Goal: Communication & Community: Answer question/provide support

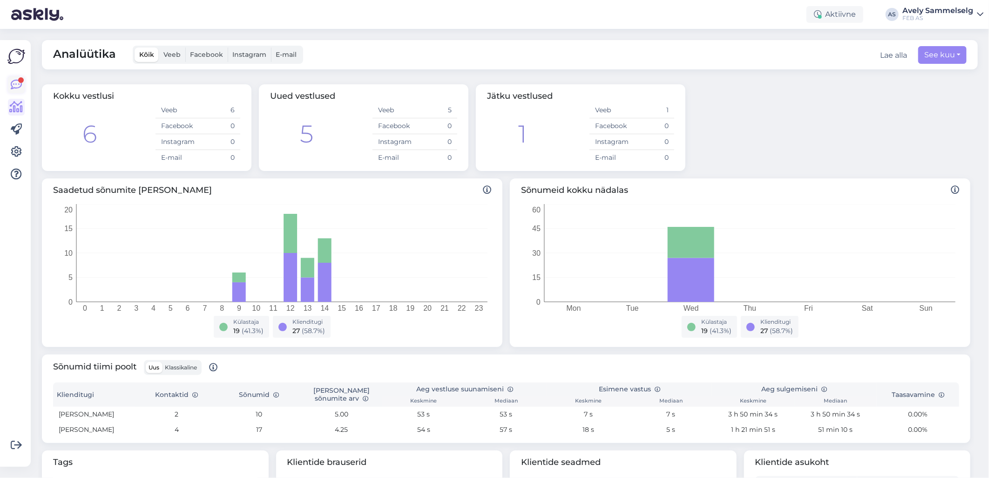
click at [17, 81] on icon at bounding box center [16, 84] width 11 height 11
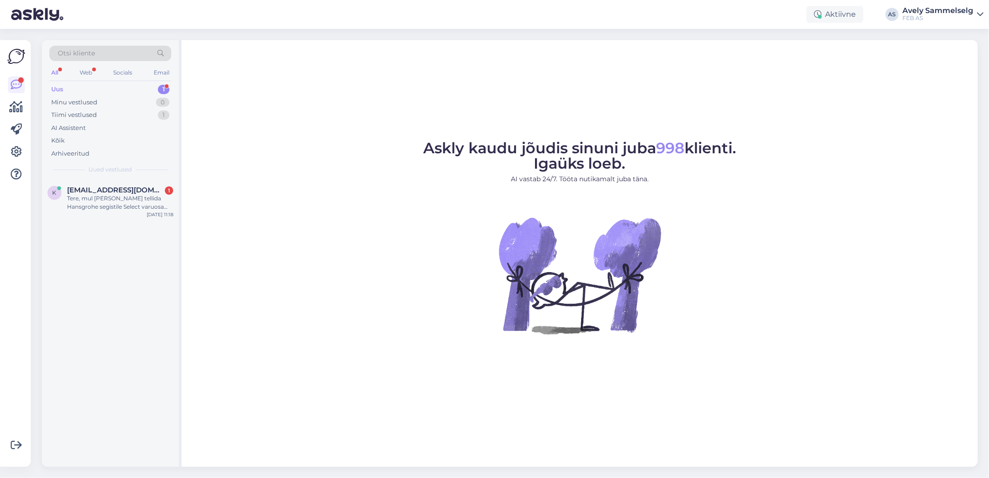
click at [122, 90] on div "Uus 1" at bounding box center [110, 89] width 122 height 13
click at [120, 209] on div "Tere, mul [PERSON_NAME] tellida Hansgrohe segistile Select varuosa hansgrohe 95…" at bounding box center [120, 202] width 106 height 17
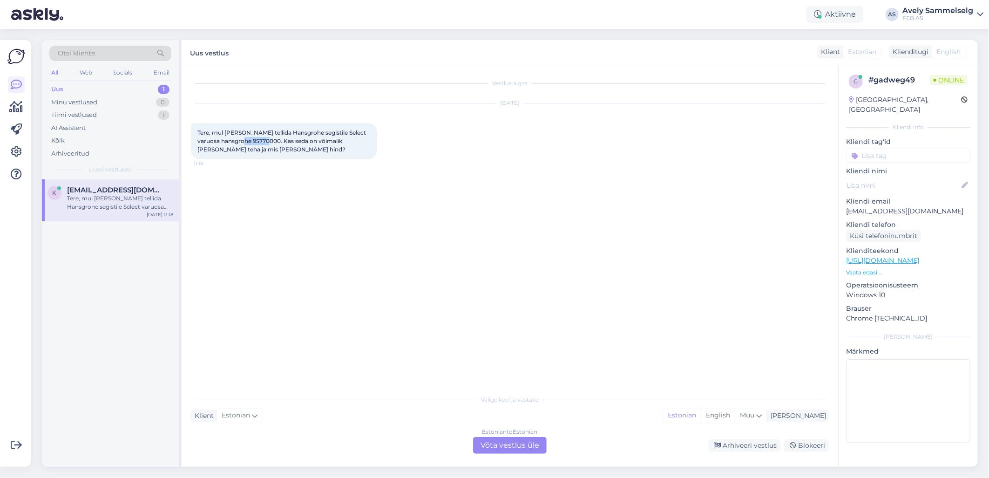
drag, startPoint x: 280, startPoint y: 138, endPoint x: 253, endPoint y: 141, distance: 27.1
click at [253, 141] on span "Tere, mul [PERSON_NAME] tellida Hansgrohe segistile Select varuosa hansgrohe 95…" at bounding box center [282, 141] width 170 height 24
copy span "95770000"
click at [493, 445] on div "Estonian to Estonian Võta vestlus üle" at bounding box center [510, 445] width 74 height 17
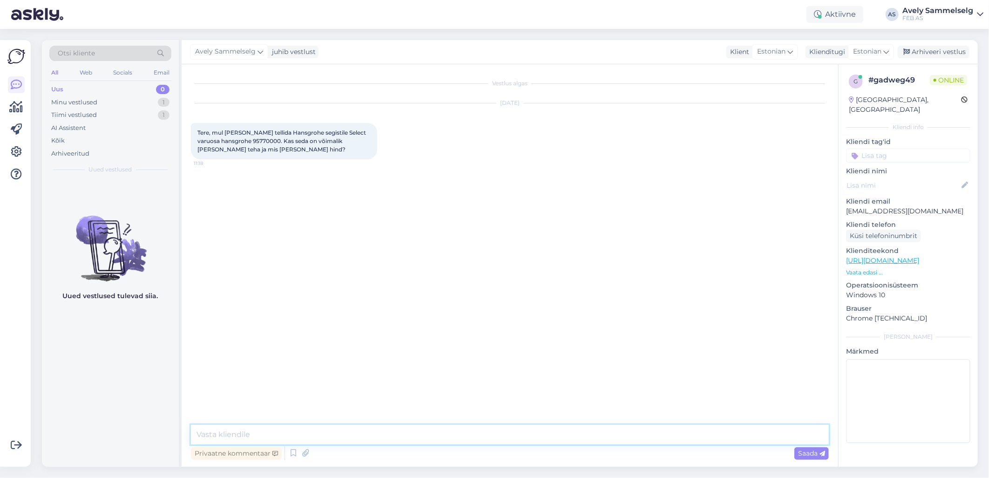
click at [413, 433] on textarea at bounding box center [510, 435] width 638 height 20
type textarea "Tere!"
type textarea "Kohe vaatan"
click at [667, 436] on textarea at bounding box center [510, 435] width 638 height 20
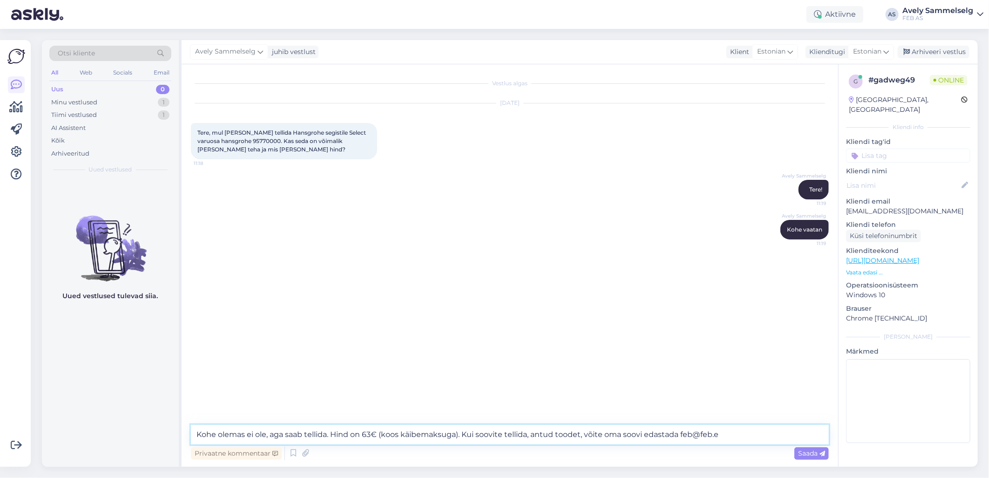
type textarea "Kohe olemas ei ole, aga saab tellida. Hind on 63€ (koos käibemaksuga). Kui soov…"
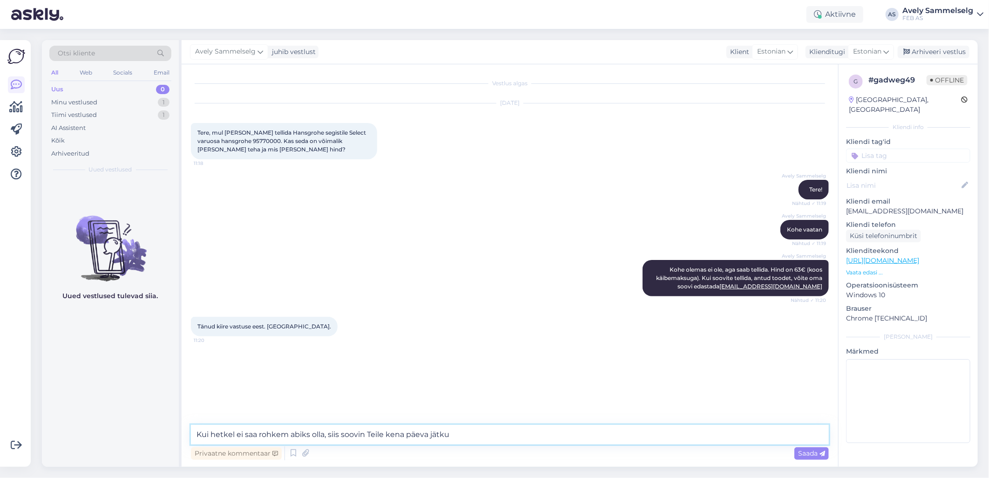
type textarea "Kui hetkel ei saa rohkem abiks olla, siis soovin Teile kena päeva jätku!"
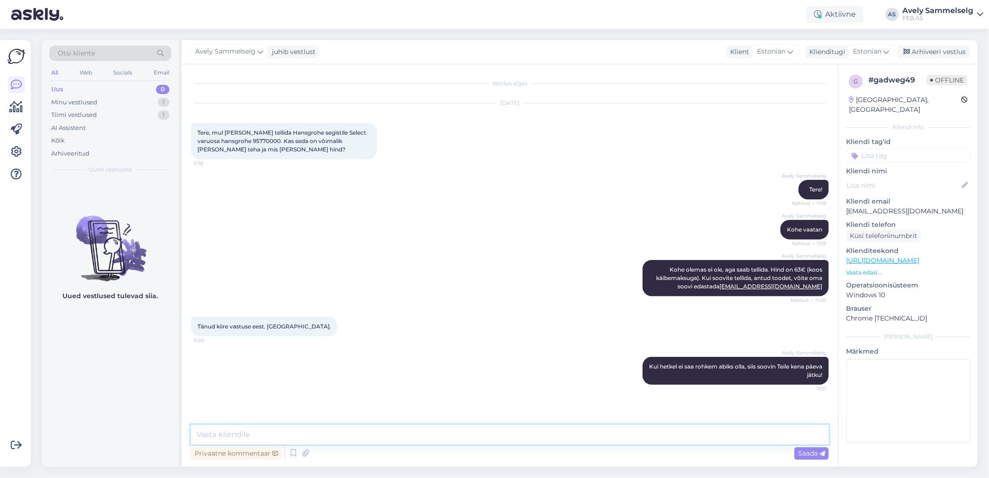
click at [572, 440] on textarea at bounding box center [510, 435] width 638 height 20
click at [932, 53] on div "Arhiveeri vestlus" at bounding box center [934, 52] width 72 height 13
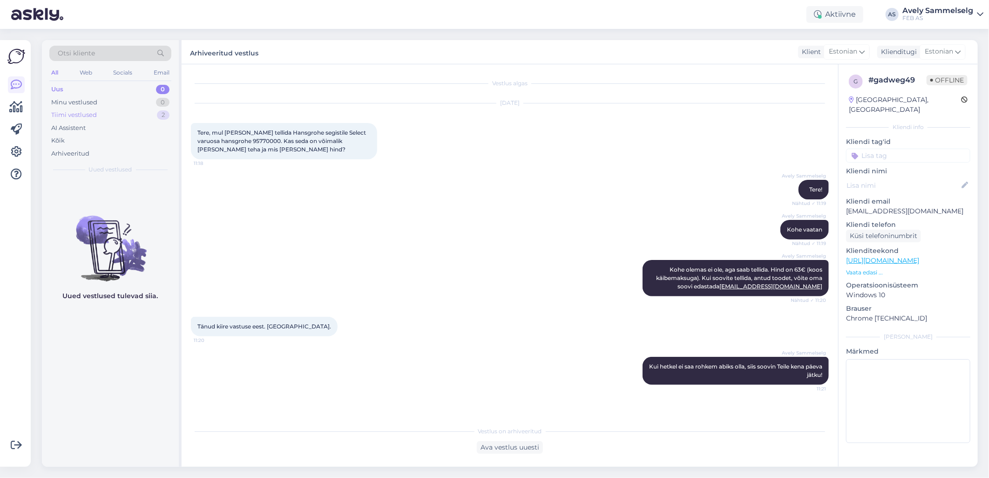
click at [82, 112] on div "Tiimi vestlused" at bounding box center [74, 114] width 46 height 9
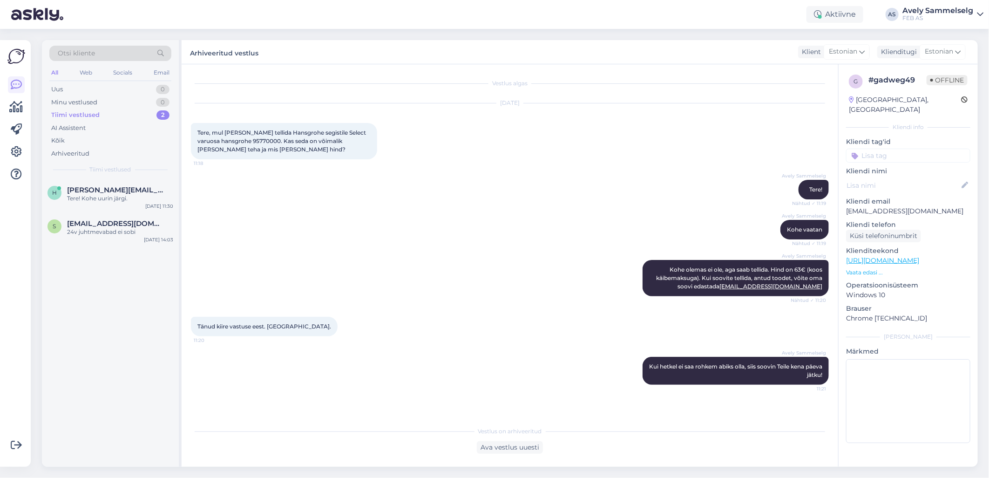
click at [5, 104] on div "Võimalused Veendu, et Askly loob sulle väärtust. Sulge Ühenda FB ja IG sõnumid …" at bounding box center [15, 253] width 31 height 426
click at [13, 108] on icon at bounding box center [17, 106] width 14 height 11
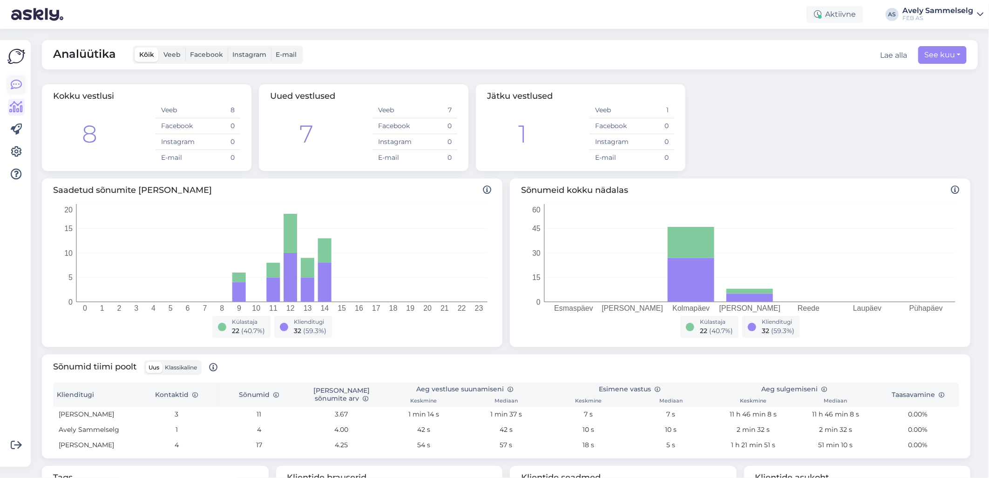
click at [19, 84] on icon at bounding box center [16, 84] width 11 height 11
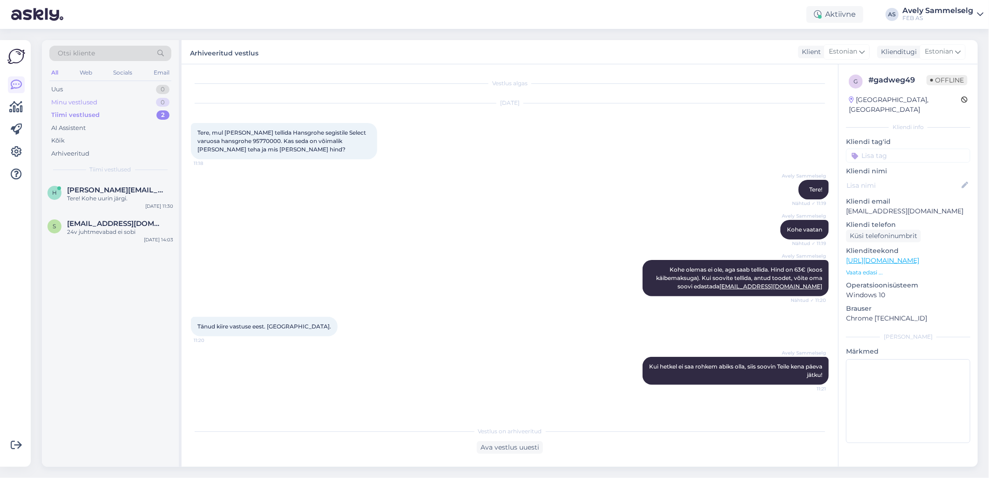
click at [86, 98] on div "Minu vestlused" at bounding box center [74, 102] width 46 height 9
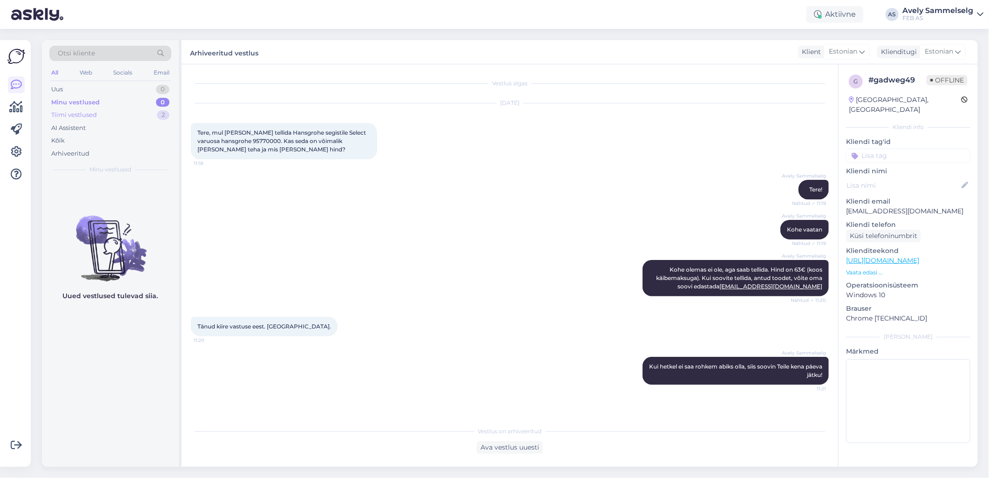
click at [82, 115] on div "Tiimi vestlused" at bounding box center [74, 114] width 46 height 9
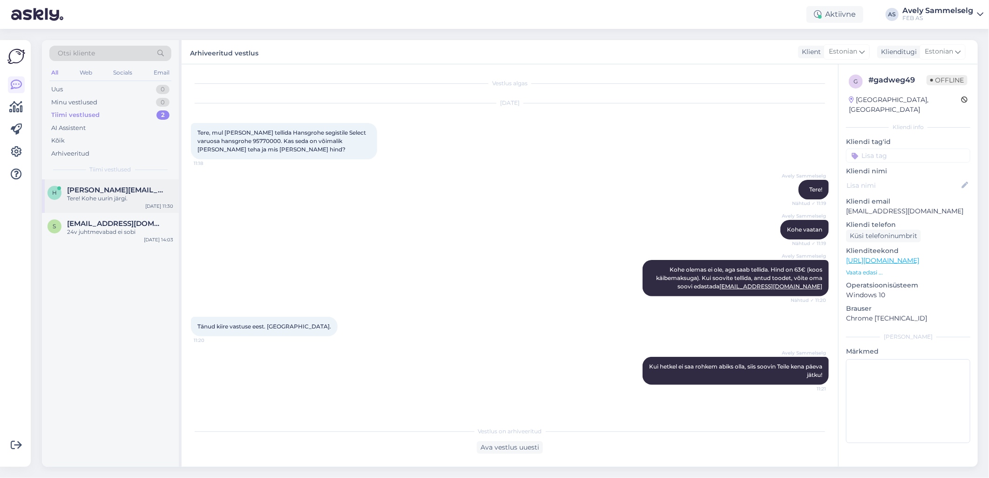
click at [81, 186] on span "[PERSON_NAME][EMAIL_ADDRESS][DOMAIN_NAME]" at bounding box center [115, 190] width 97 height 8
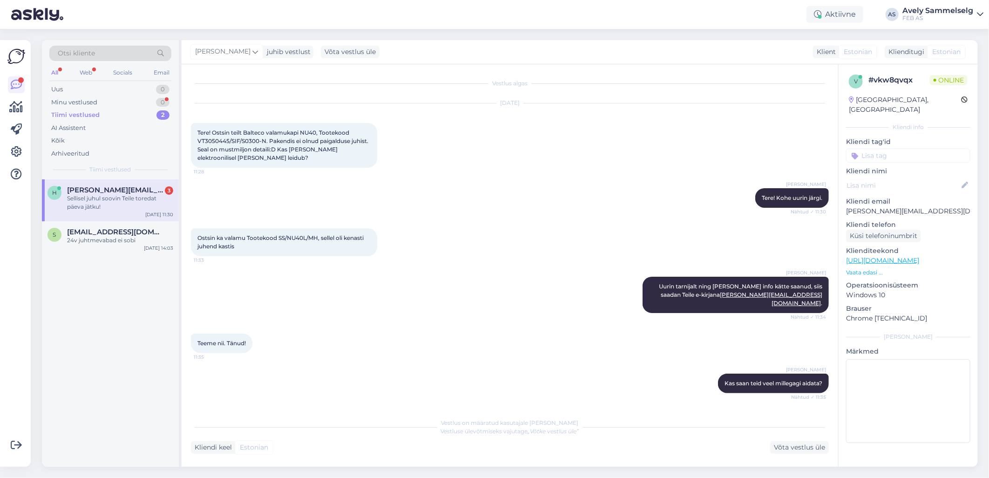
scroll to position [70, 0]
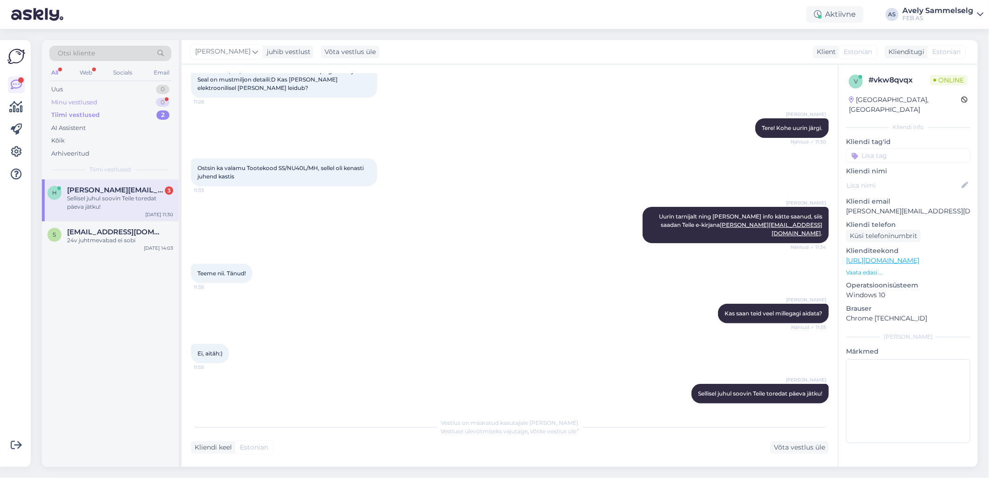
click at [138, 99] on div "Minu vestlused 0" at bounding box center [110, 102] width 122 height 13
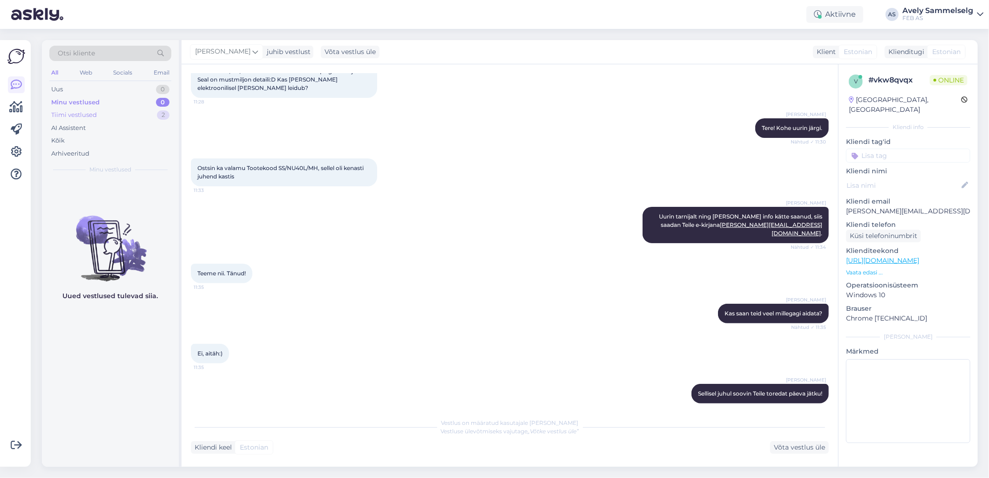
click at [108, 114] on div "Tiimi vestlused 2" at bounding box center [110, 114] width 122 height 13
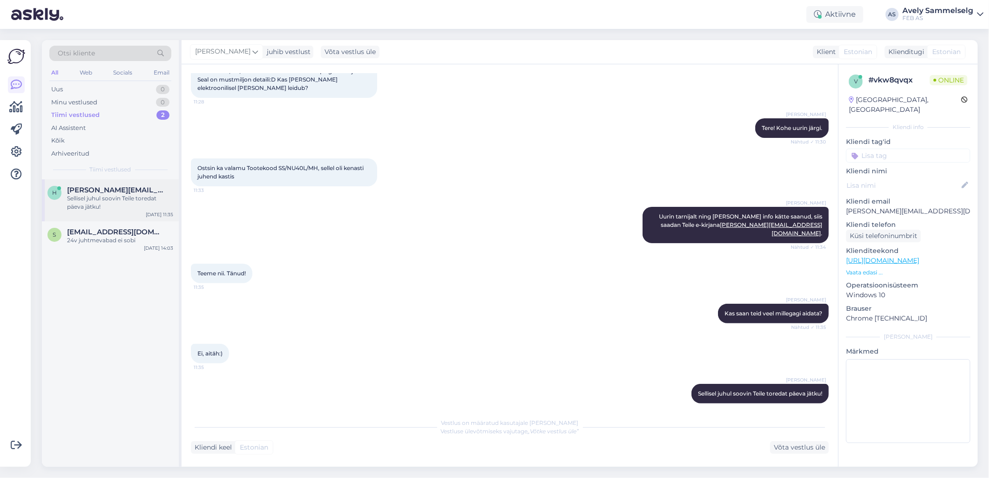
click at [109, 199] on div "Sellisel juhul soovin Teile toredat päeva jätku!" at bounding box center [120, 202] width 106 height 17
